Goal: Navigation & Orientation: Find specific page/section

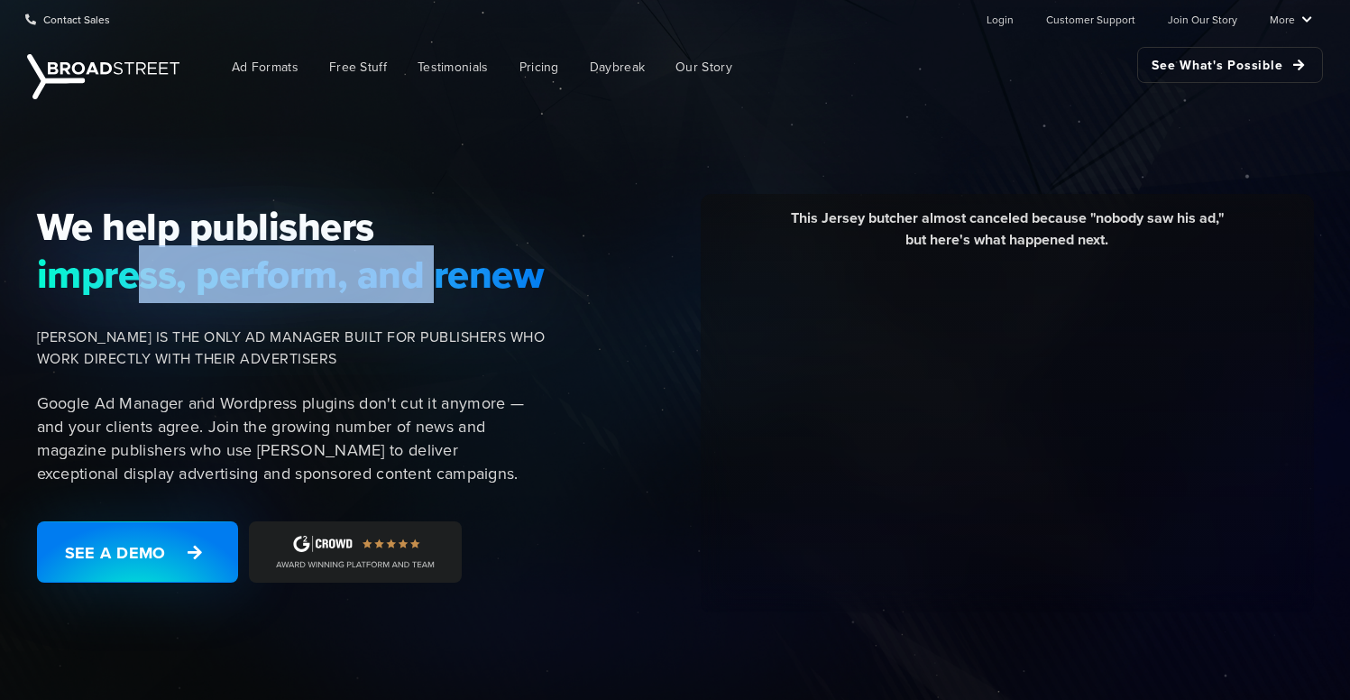
drag, startPoint x: 132, startPoint y: 276, endPoint x: 439, endPoint y: 283, distance: 307.6
click at [439, 285] on span "impress, perform, and renew" at bounding box center [291, 274] width 509 height 47
click at [368, 288] on span "impress, perform, and renew" at bounding box center [291, 274] width 509 height 47
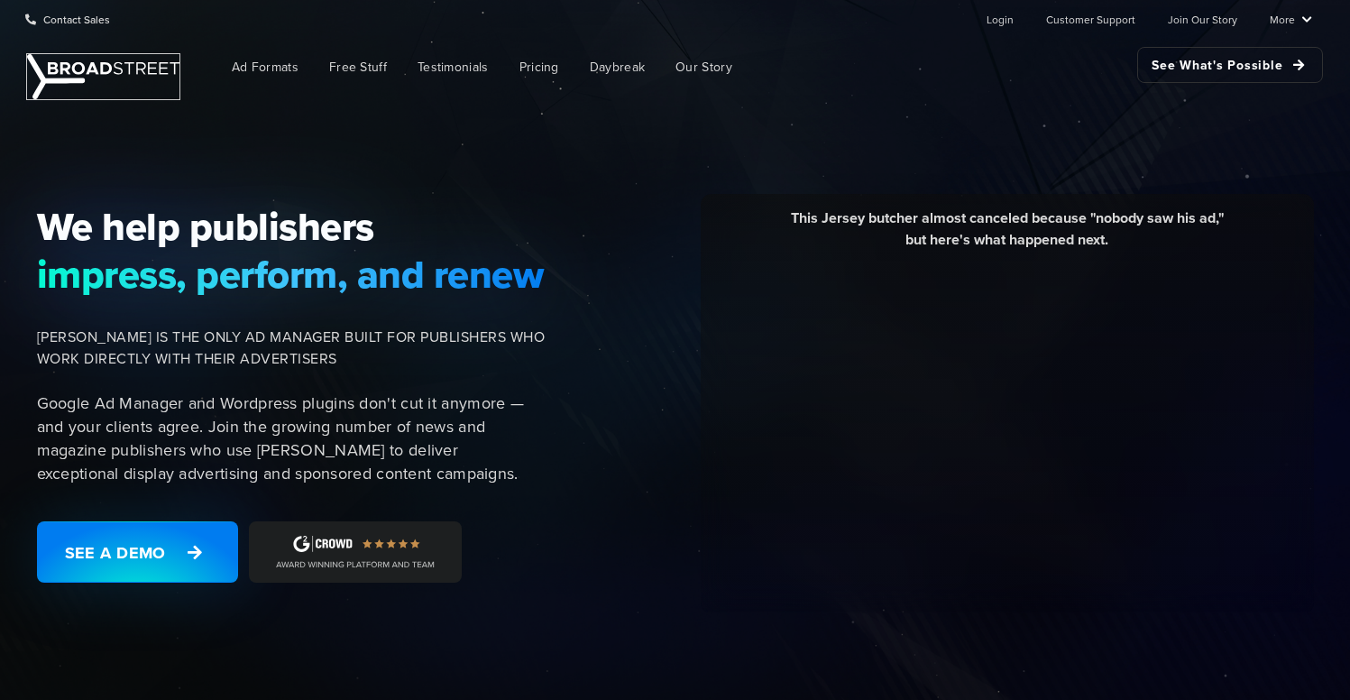
click at [87, 90] on img at bounding box center [103, 76] width 152 height 45
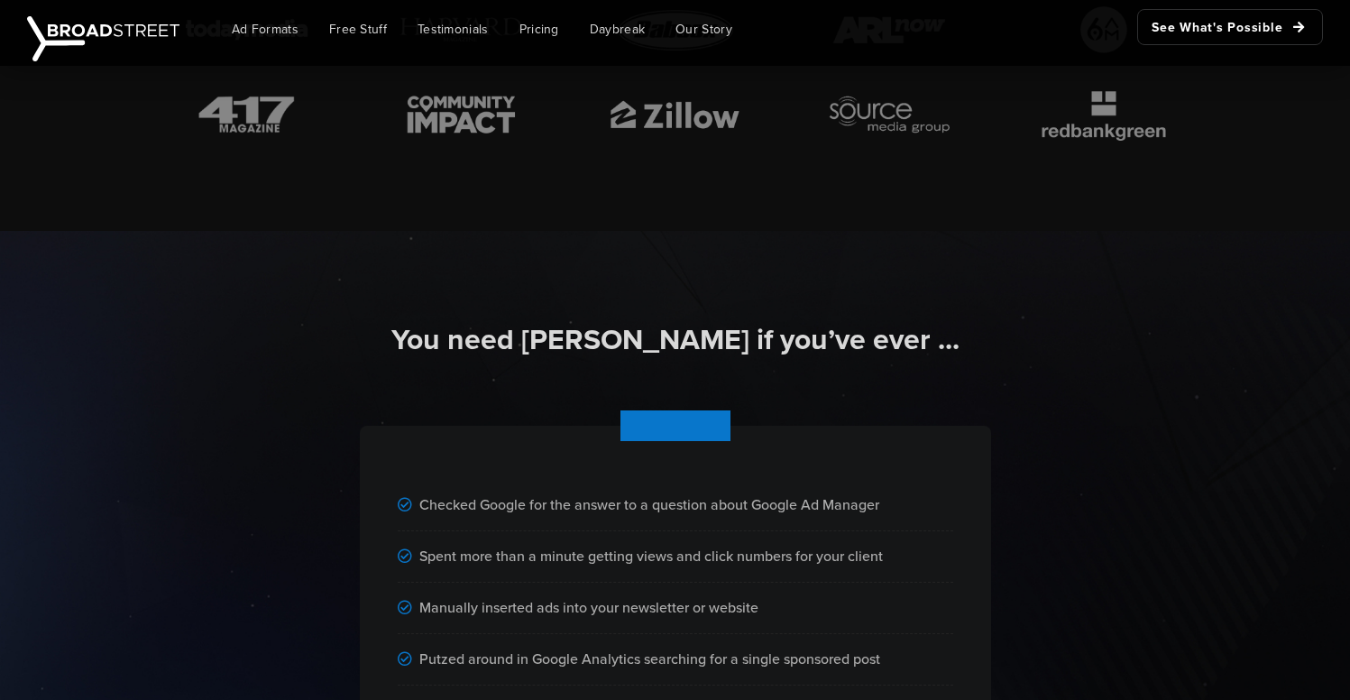
scroll to position [831, 0]
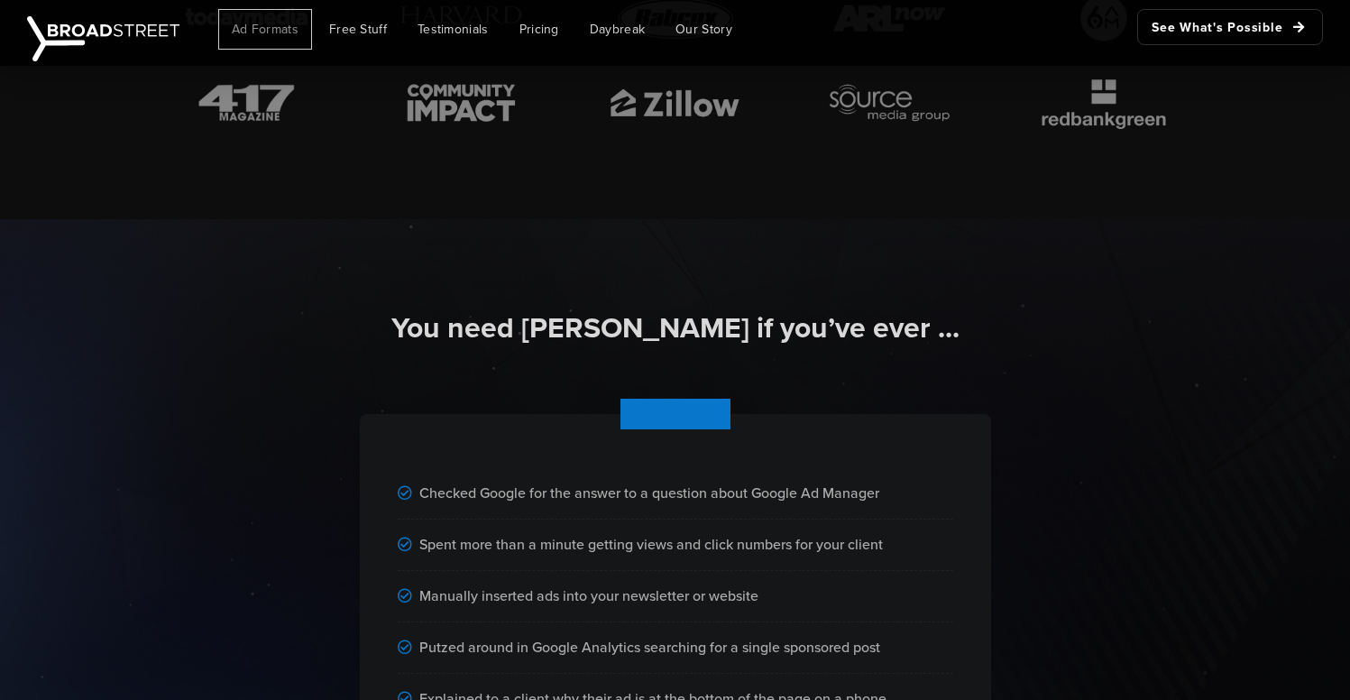
click at [270, 28] on span "Ad Formats" at bounding box center [265, 29] width 67 height 19
